Goal: Task Accomplishment & Management: Manage account settings

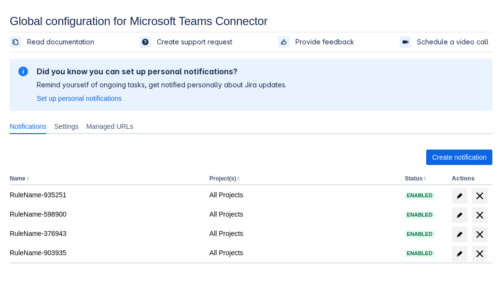
click at [459, 157] on span "Create notification" at bounding box center [459, 157] width 55 height 15
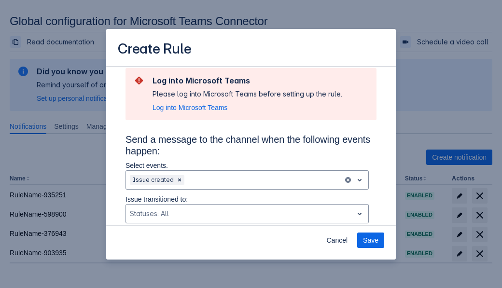
type input "RuleName-325366New Rule (5)"
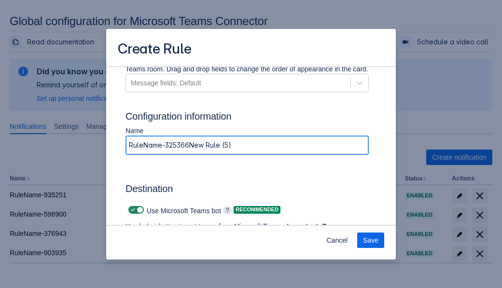
click at [179, 247] on span "Authenticate in Microsoft Teams" at bounding box center [179, 254] width 96 height 15
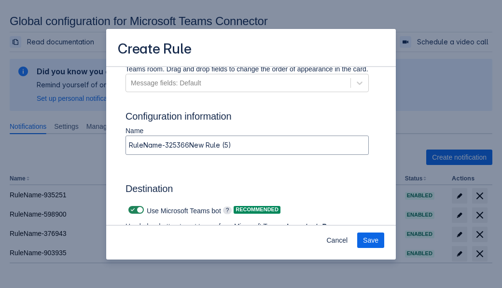
scroll to position [0, 0]
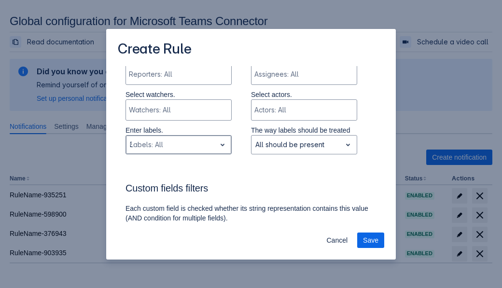
type input "325366_label"
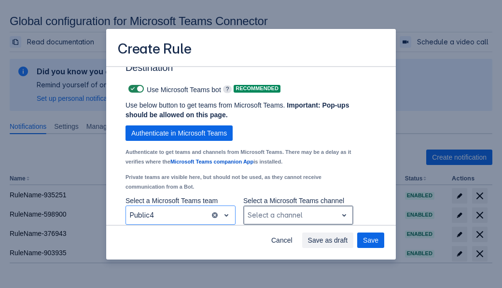
click at [298, 215] on div "Scrollable content" at bounding box center [291, 216] width 86 height 12
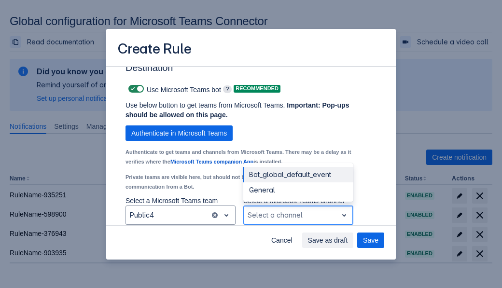
click at [298, 175] on div "Bot_global_default_event" at bounding box center [298, 174] width 110 height 15
click at [348, 241] on span "Save as draft" at bounding box center [328, 240] width 40 height 15
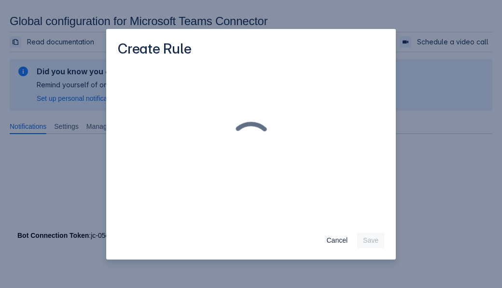
scroll to position [0, 0]
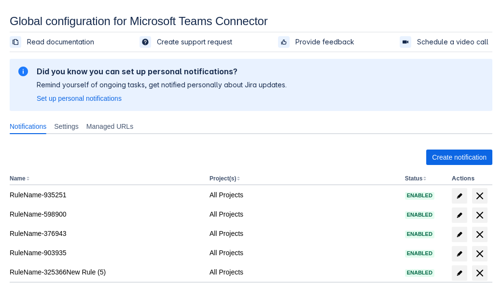
click at [480, 273] on span "delete" at bounding box center [480, 274] width 12 height 12
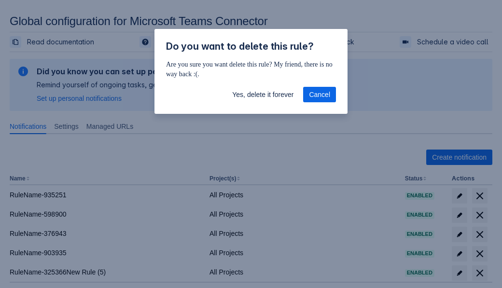
click at [263, 95] on span "Yes, delete it forever" at bounding box center [262, 94] width 61 height 15
